Goal: Information Seeking & Learning: Learn about a topic

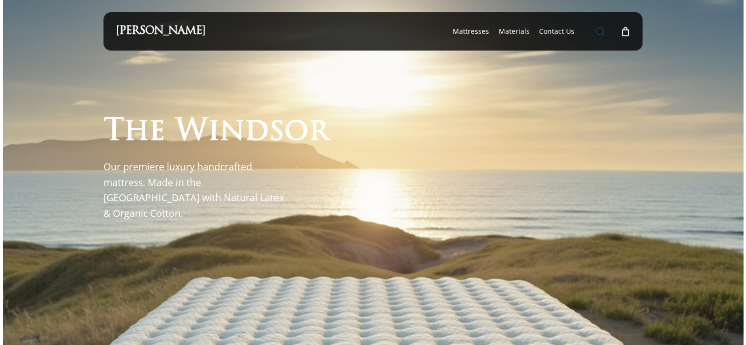
click at [598, 31] on span "Main Menu" at bounding box center [600, 31] width 10 height 10
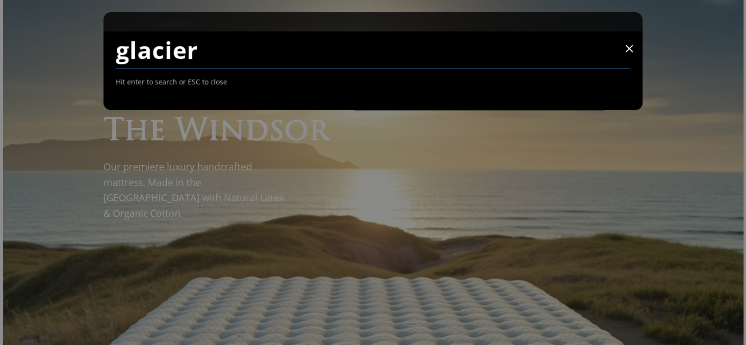
type input "glacier"
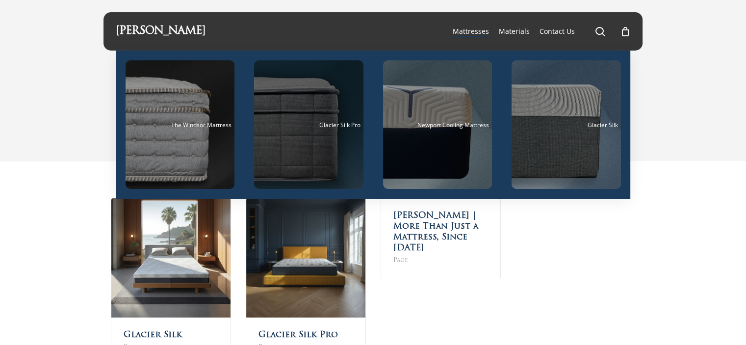
click at [317, 134] on div "Main Menu" at bounding box center [308, 124] width 109 height 128
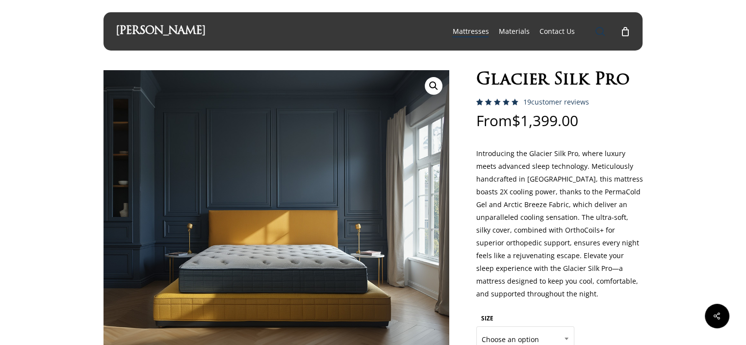
click at [605, 32] on link "search" at bounding box center [600, 31] width 12 height 10
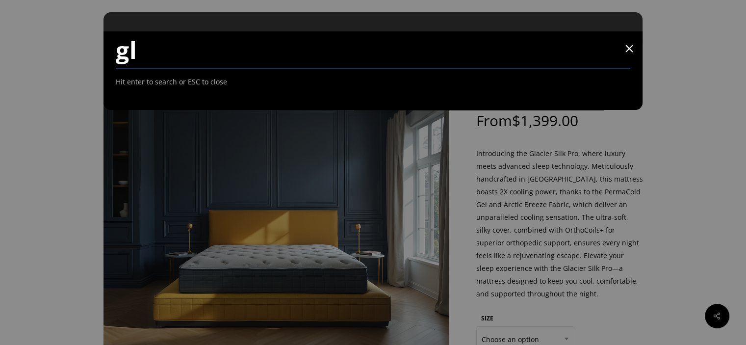
type input "glacier v4"
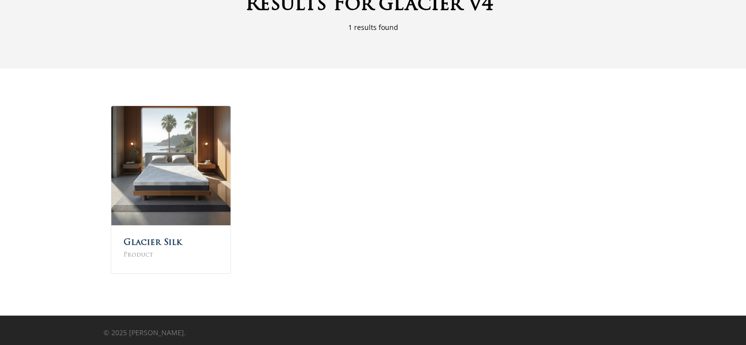
scroll to position [95, 0]
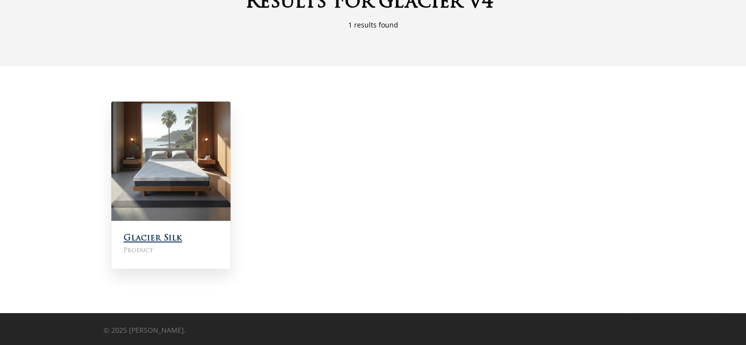
click at [153, 237] on link "Glacier Silk" at bounding box center [153, 238] width 58 height 8
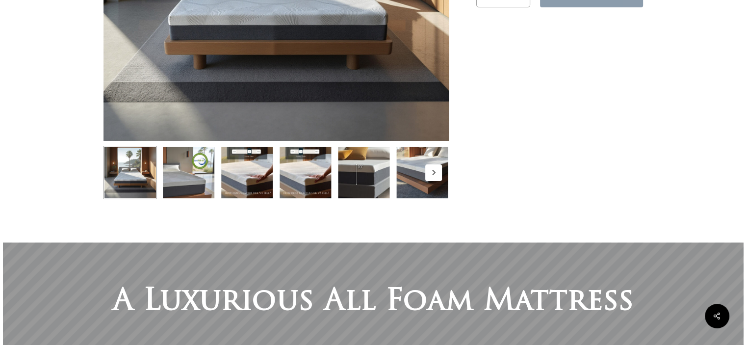
scroll to position [147, 0]
